Goal: Task Accomplishment & Management: Complete application form

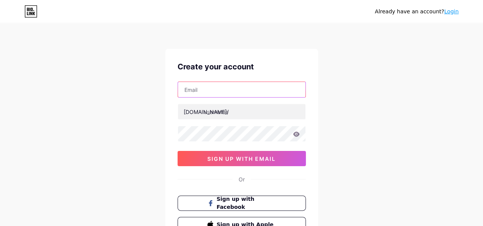
click at [208, 86] on input "text" at bounding box center [241, 89] width 127 height 15
paste input "[EMAIL_ADDRESS][DOMAIN_NAME]"
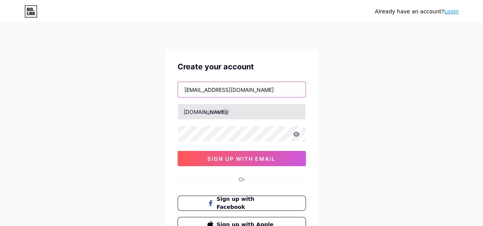
type input "[EMAIL_ADDRESS][DOMAIN_NAME]"
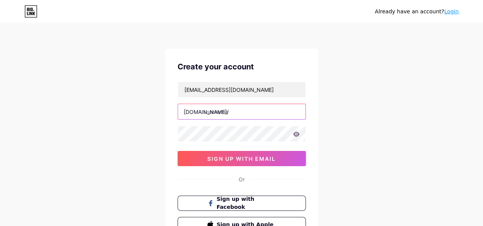
click at [235, 115] on input "text" at bounding box center [241, 111] width 127 height 15
paste input "fly88uknet"
type input "fly88uknet"
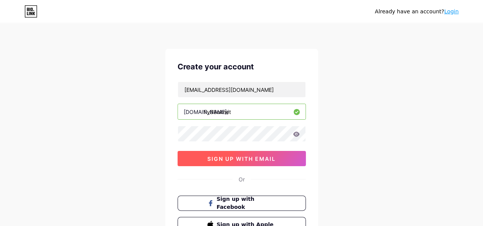
click at [239, 158] on span "sign up with email" at bounding box center [241, 159] width 68 height 6
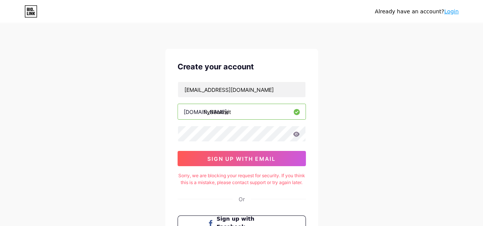
click at [451, 13] on link "Login" at bounding box center [451, 11] width 14 height 6
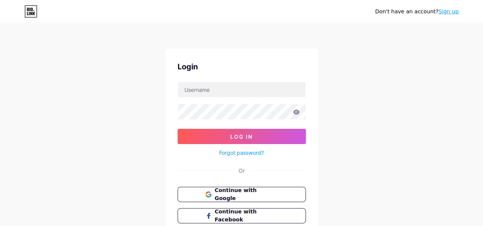
scroll to position [38, 0]
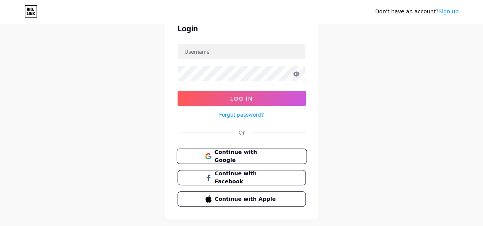
click at [256, 156] on span "Continue with Google" at bounding box center [246, 156] width 64 height 16
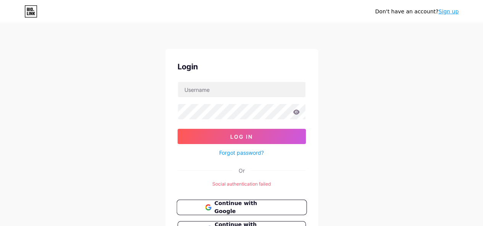
click at [216, 208] on span "Continue with Google" at bounding box center [246, 208] width 64 height 16
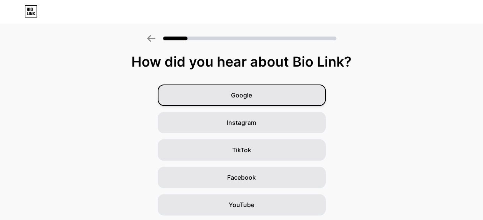
click at [245, 98] on span "Google" at bounding box center [241, 95] width 21 height 9
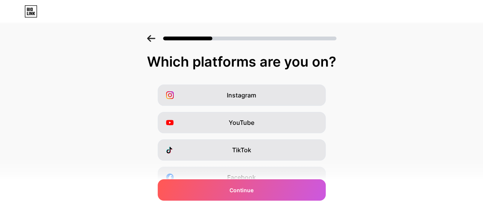
scroll to position [114, 0]
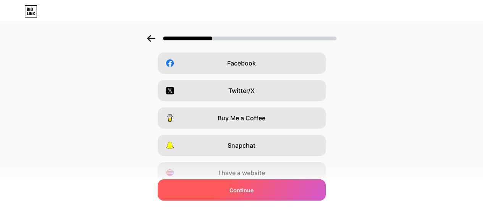
click at [247, 190] on span "Continue" at bounding box center [241, 191] width 24 height 8
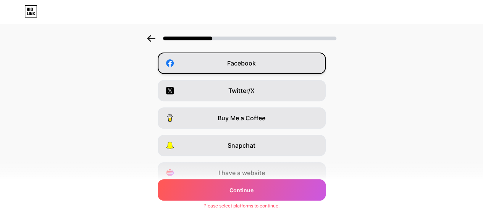
click at [260, 69] on div "Facebook" at bounding box center [242, 63] width 168 height 21
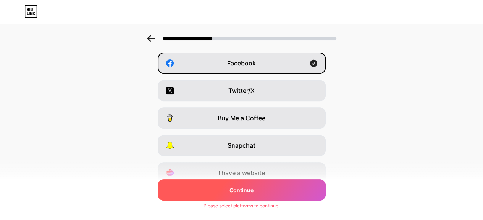
click at [241, 184] on div "Continue" at bounding box center [242, 190] width 168 height 21
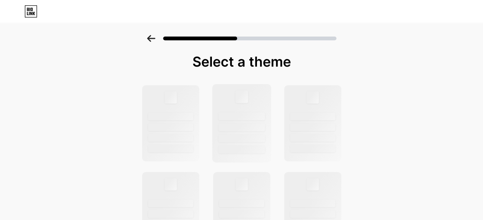
scroll to position [76, 0]
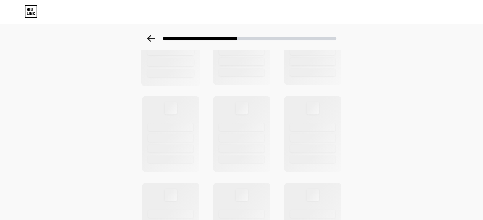
click at [177, 70] on div at bounding box center [170, 73] width 47 height 8
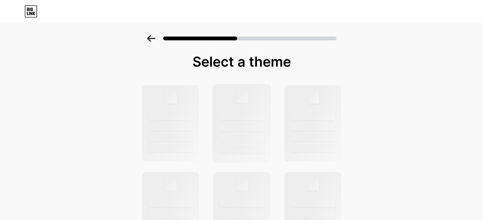
click at [249, 116] on div at bounding box center [241, 117] width 47 height 8
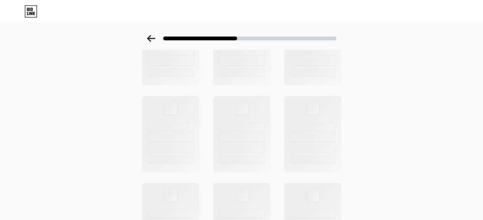
click at [154, 39] on icon at bounding box center [151, 38] width 8 height 7
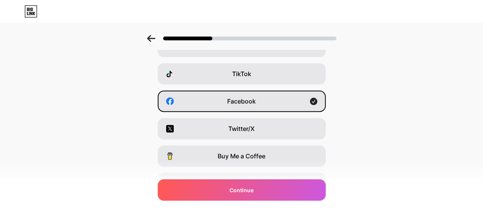
scroll to position [0, 0]
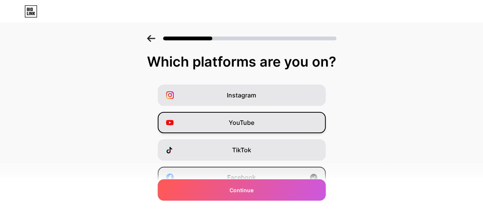
click at [254, 118] on span "YouTube" at bounding box center [242, 122] width 26 height 9
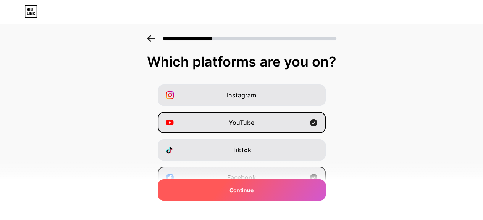
click at [246, 187] on span "Continue" at bounding box center [241, 191] width 24 height 8
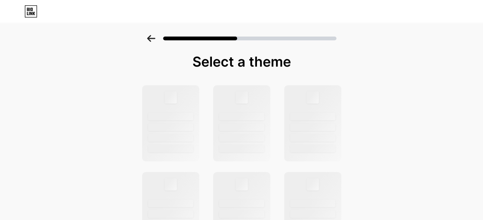
click at [243, 126] on div at bounding box center [241, 128] width 47 height 8
click at [186, 107] on div at bounding box center [170, 123] width 59 height 79
click at [27, 8] on icon at bounding box center [28, 9] width 2 height 3
